Goal: Information Seeking & Learning: Learn about a topic

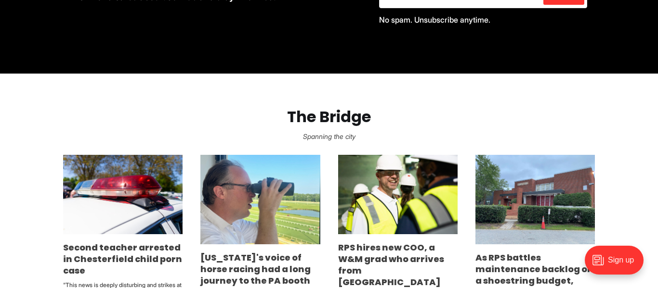
scroll to position [535, 0]
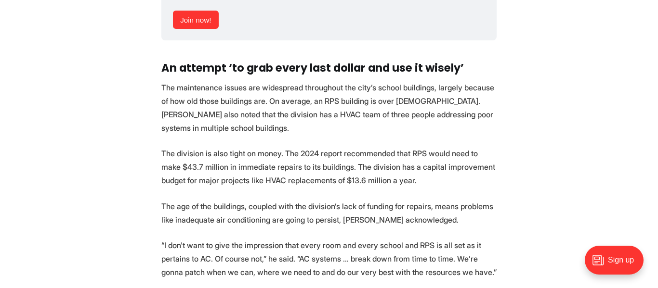
scroll to position [1786, 0]
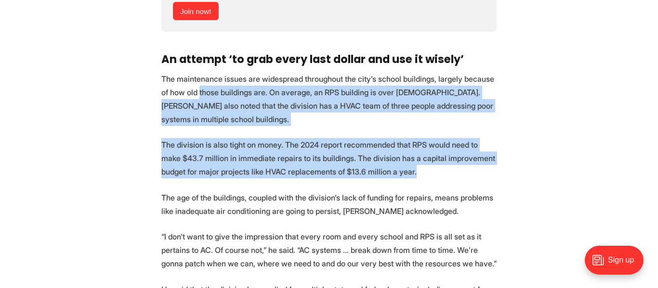
drag, startPoint x: 395, startPoint y: 161, endPoint x: 191, endPoint y: 85, distance: 217.4
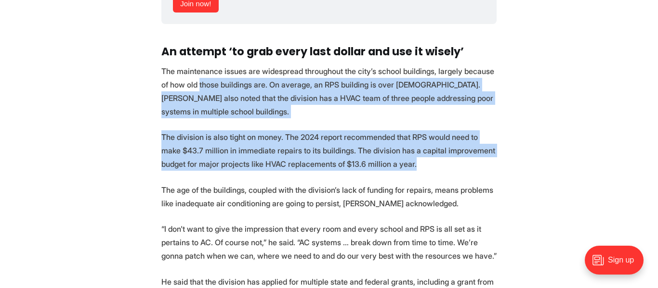
scroll to position [1825, 0]
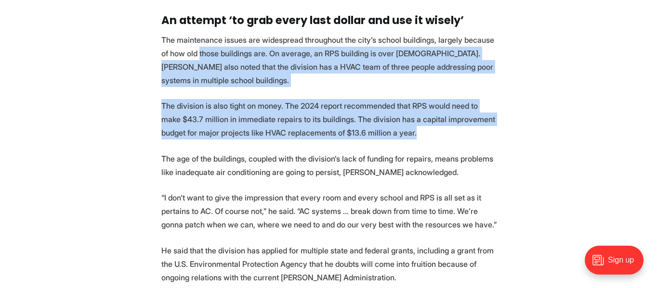
click at [276, 63] on p "The maintenance issues are widespread throughout the city’s school buildings, l…" at bounding box center [328, 60] width 335 height 54
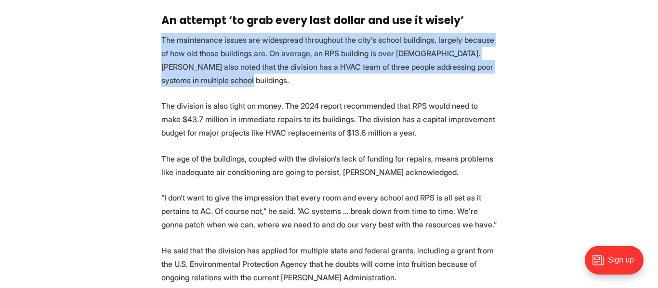
drag, startPoint x: 247, startPoint y: 69, endPoint x: 157, endPoint y: 26, distance: 99.5
copy p "The maintenance issues are widespread throughout the city’s school buildings, l…"
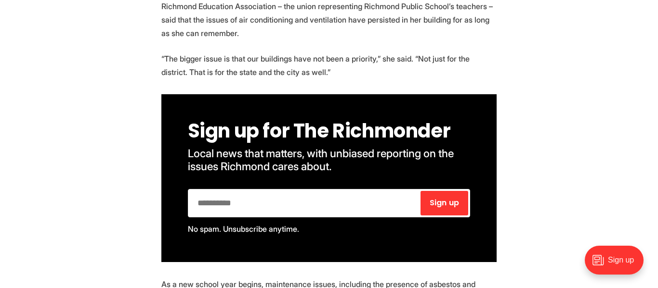
scroll to position [640, 0]
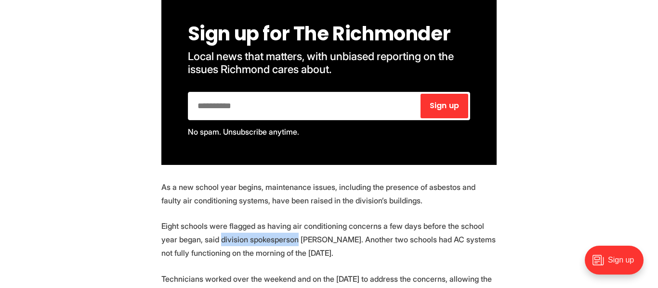
drag, startPoint x: 205, startPoint y: 239, endPoint x: 280, endPoint y: 244, distance: 75.7
click at [280, 244] on p "Eight schools were flagged as having air conditioning concerns a few days befor…" at bounding box center [328, 240] width 335 height 40
copy p "division spokesperson"
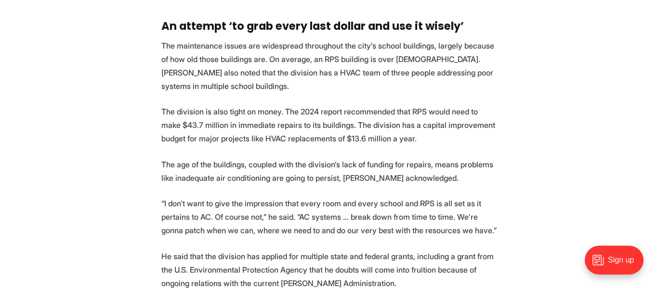
scroll to position [1823, 0]
